Goal: Information Seeking & Learning: Learn about a topic

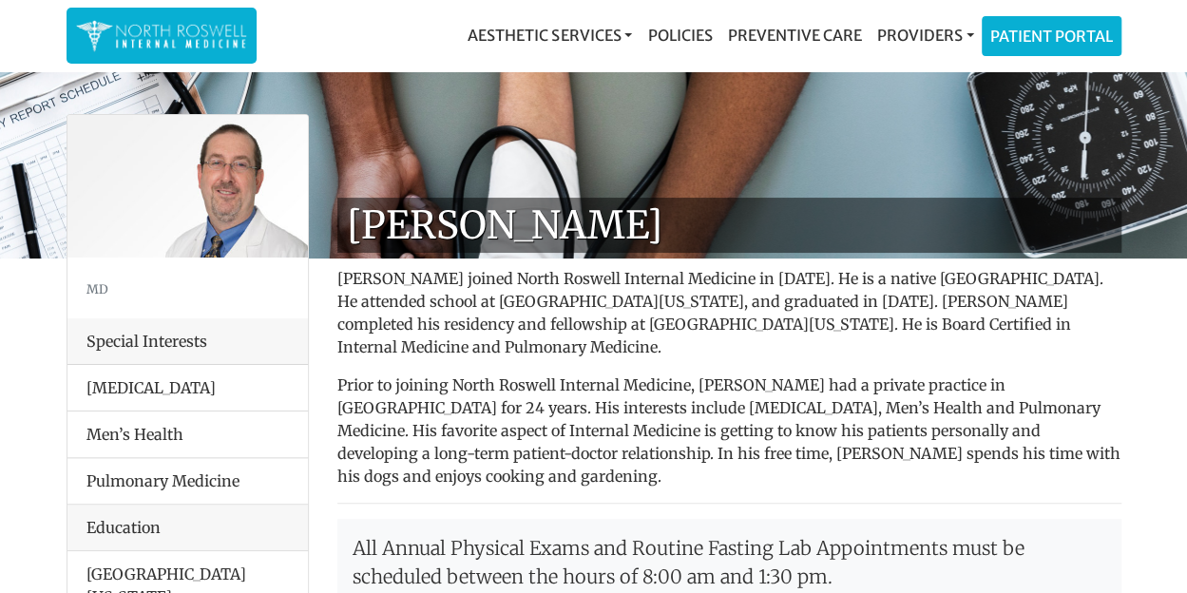
click at [181, 423] on li "Men’s Health" at bounding box center [187, 434] width 240 height 48
click at [165, 427] on li "Men’s Health" at bounding box center [187, 434] width 240 height 48
click at [891, 27] on link "Providers" at bounding box center [924, 35] width 112 height 38
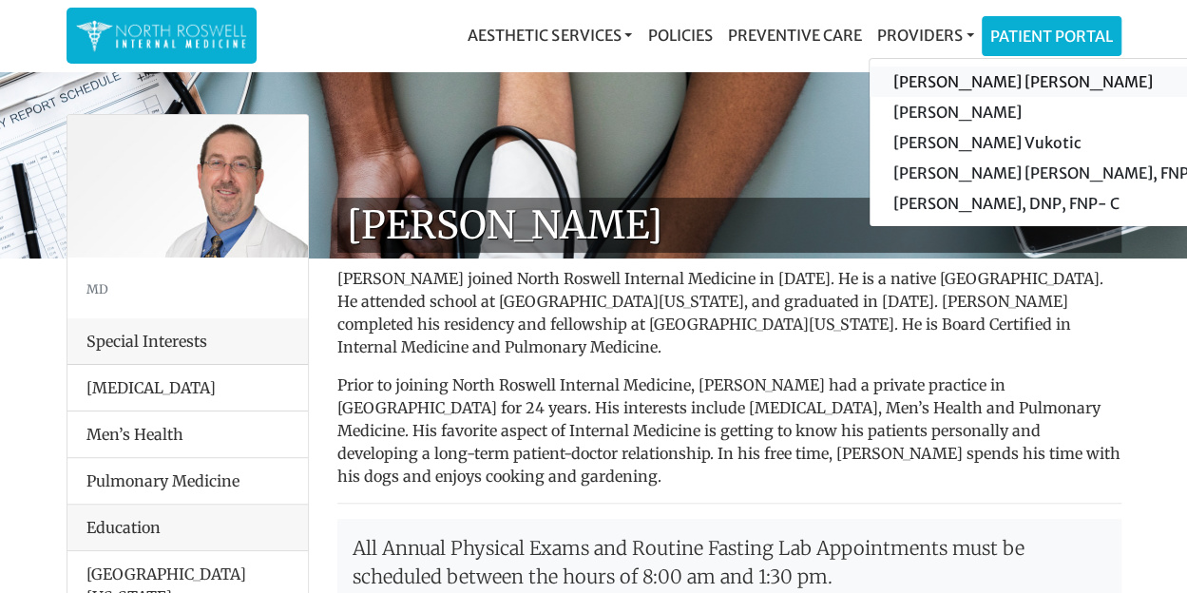
click at [928, 75] on link "[PERSON_NAME] [PERSON_NAME]" at bounding box center [1049, 82] width 360 height 30
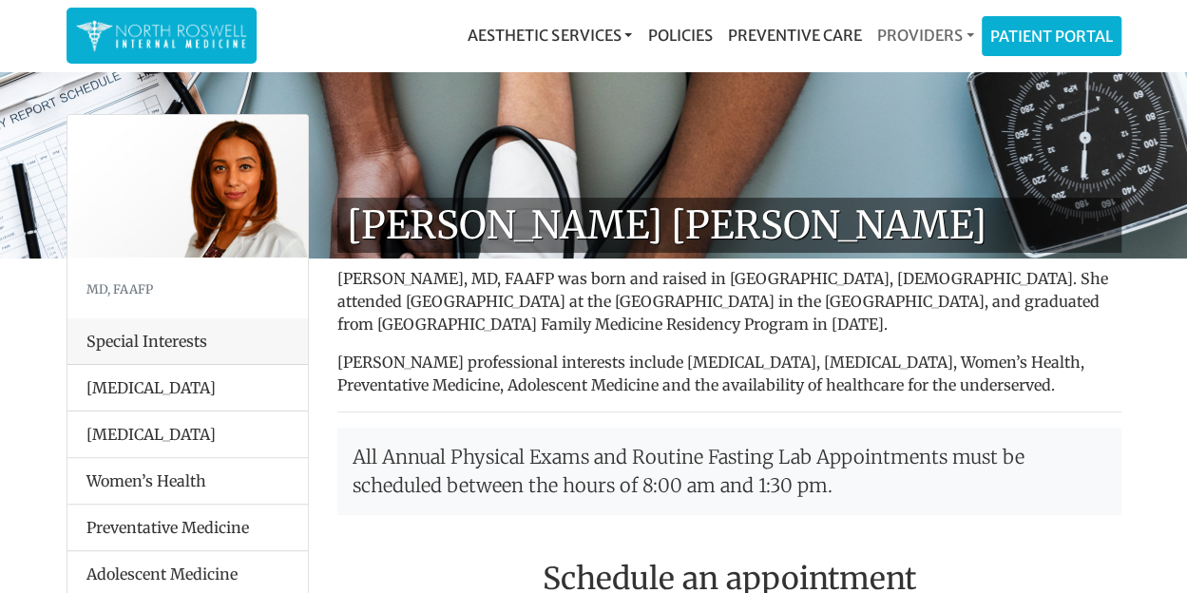
click at [916, 41] on link "Providers" at bounding box center [924, 35] width 112 height 38
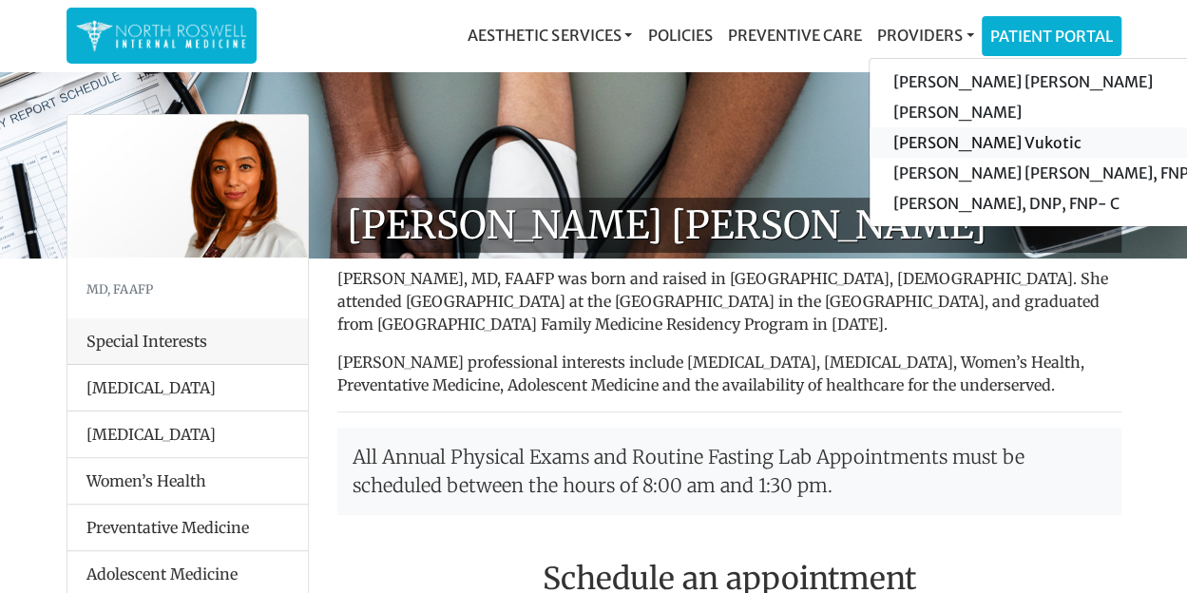
click at [950, 141] on link "[PERSON_NAME] Vukotic" at bounding box center [1049, 142] width 360 height 30
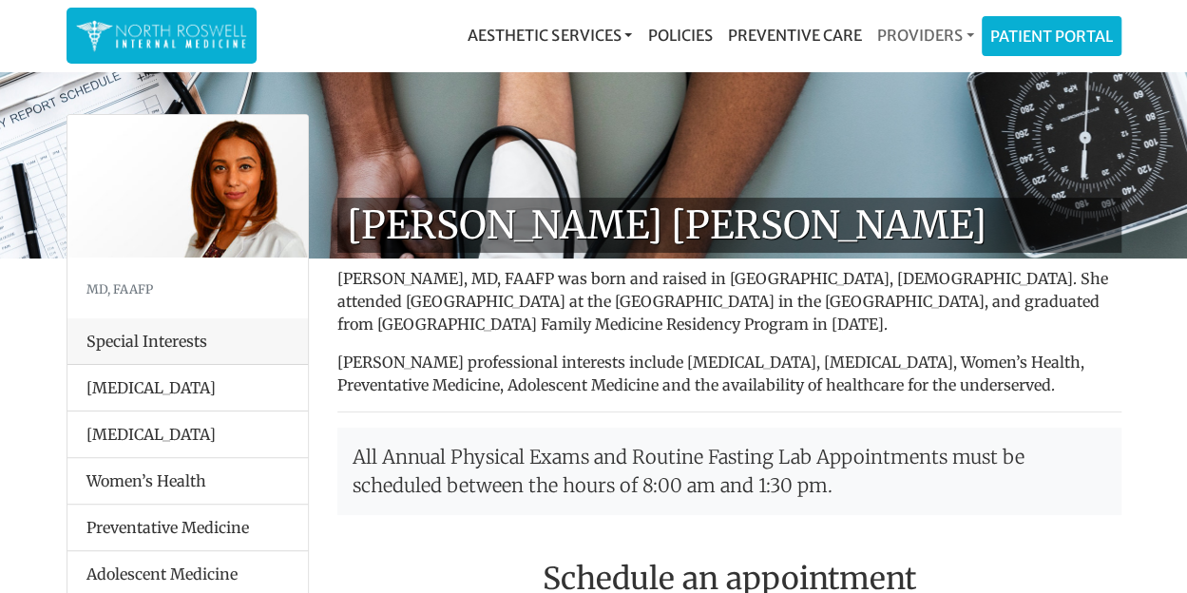
click at [929, 40] on link "Providers" at bounding box center [924, 35] width 112 height 38
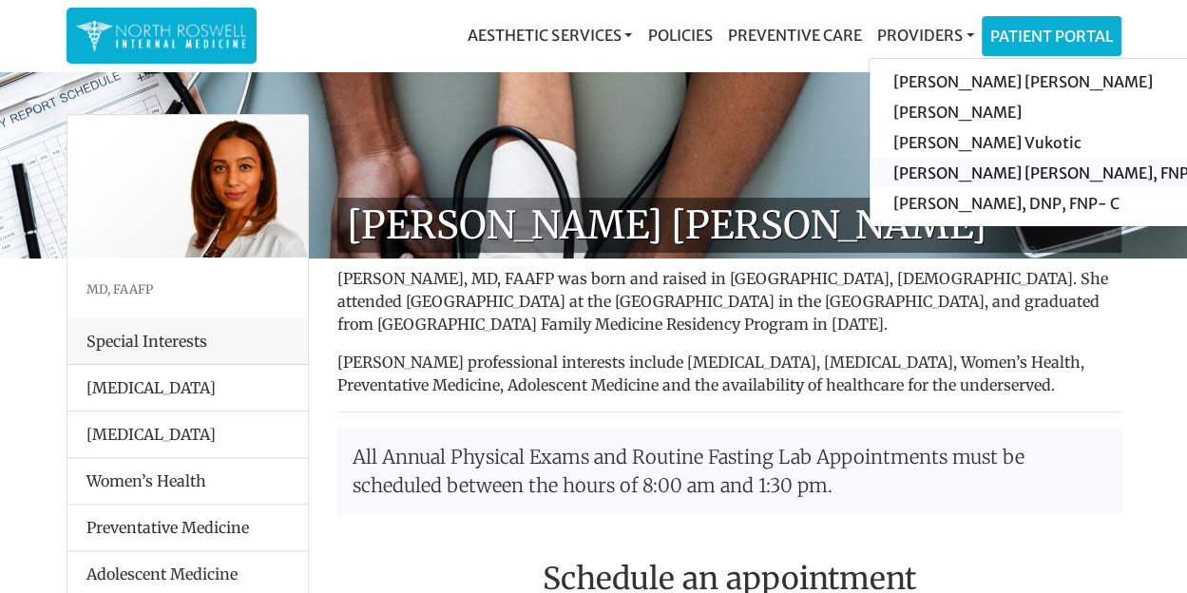
click at [933, 164] on link "[PERSON_NAME] [PERSON_NAME], FNP-C" at bounding box center [1049, 173] width 360 height 30
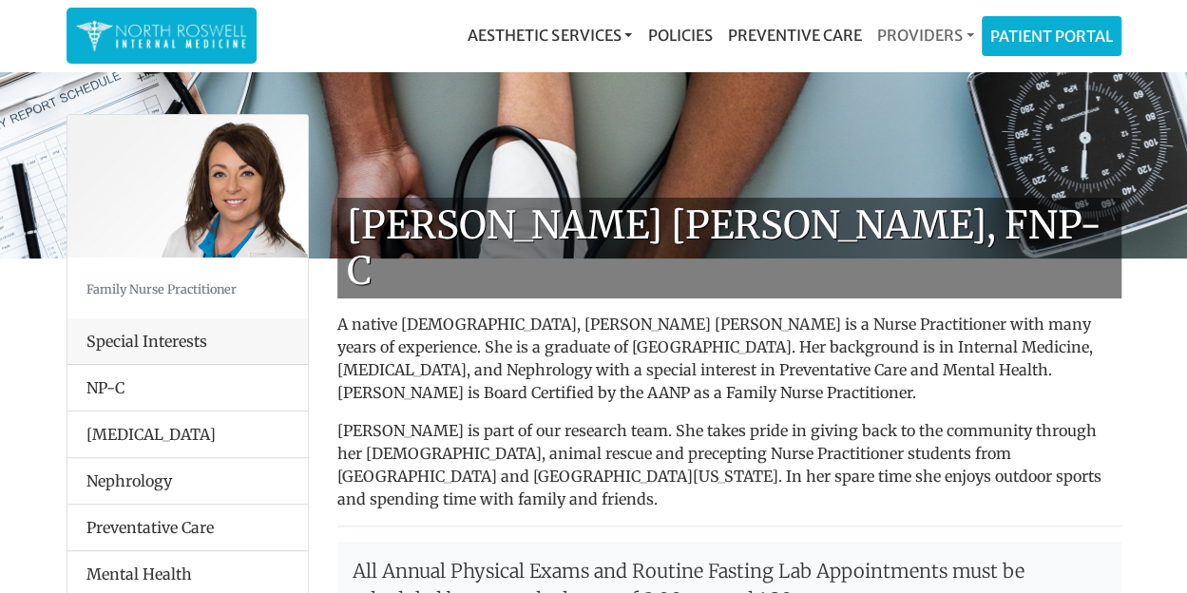
click at [938, 40] on link "Providers" at bounding box center [924, 35] width 112 height 38
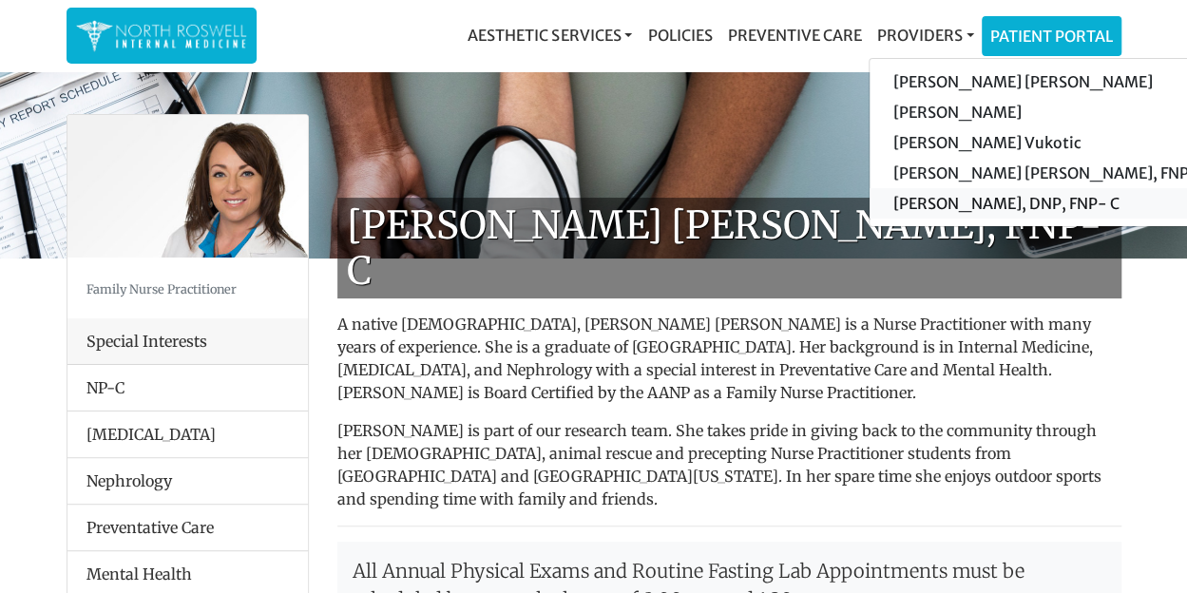
click at [944, 188] on link "[PERSON_NAME], DNP, FNP- C" at bounding box center [1049, 203] width 360 height 30
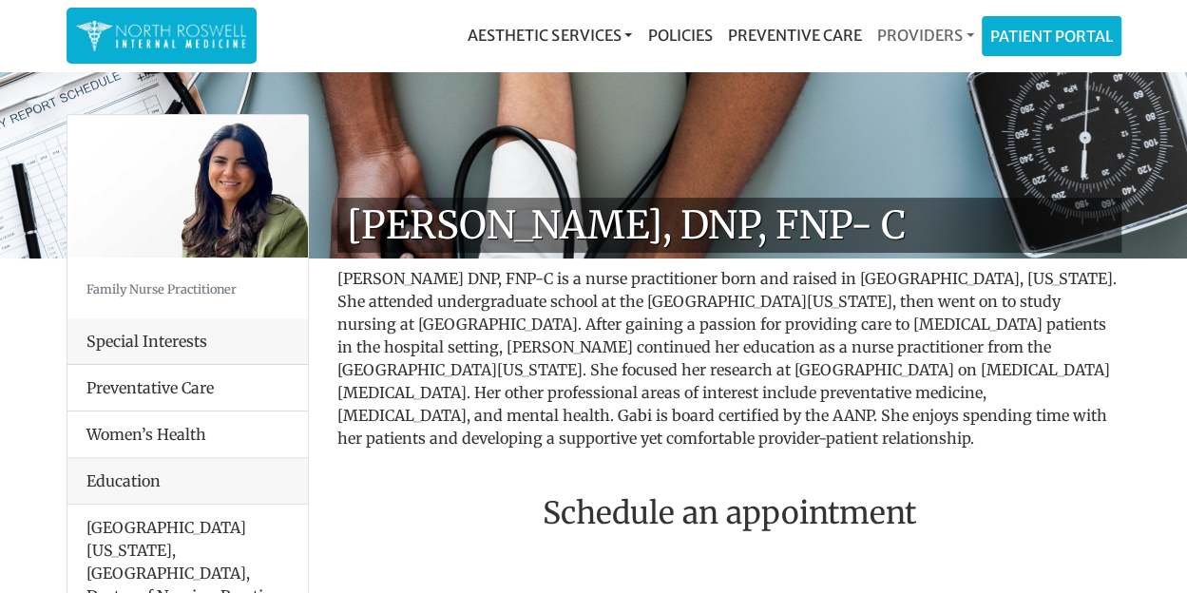
click at [922, 36] on link "Providers" at bounding box center [924, 35] width 112 height 38
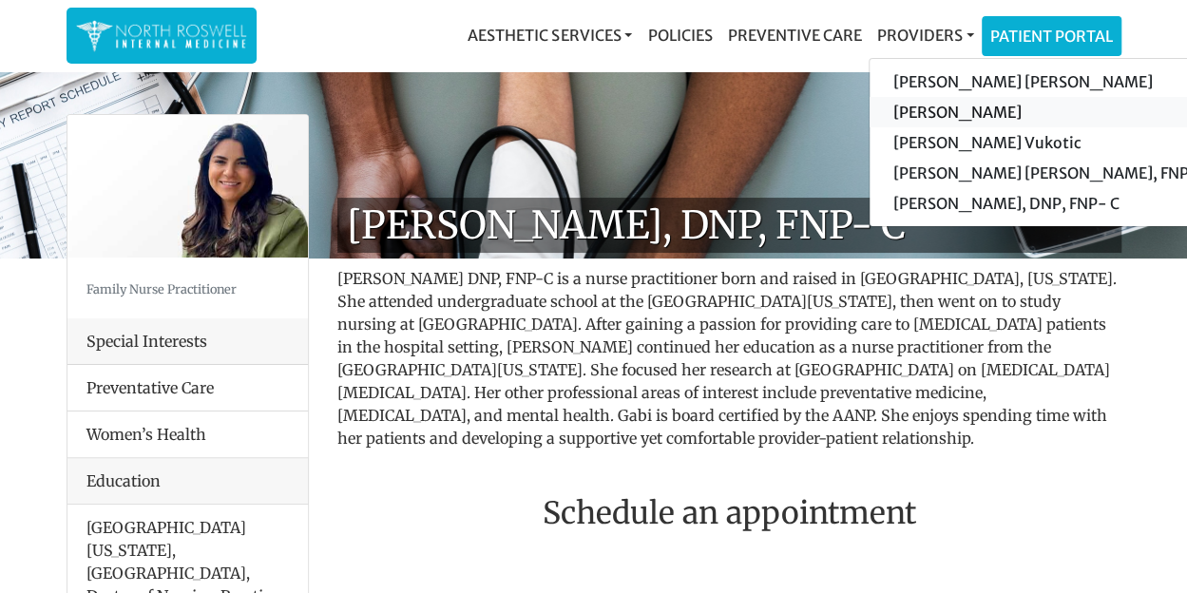
click at [947, 105] on link "[PERSON_NAME]" at bounding box center [1049, 112] width 360 height 30
